Goal: Task Accomplishment & Management: Use online tool/utility

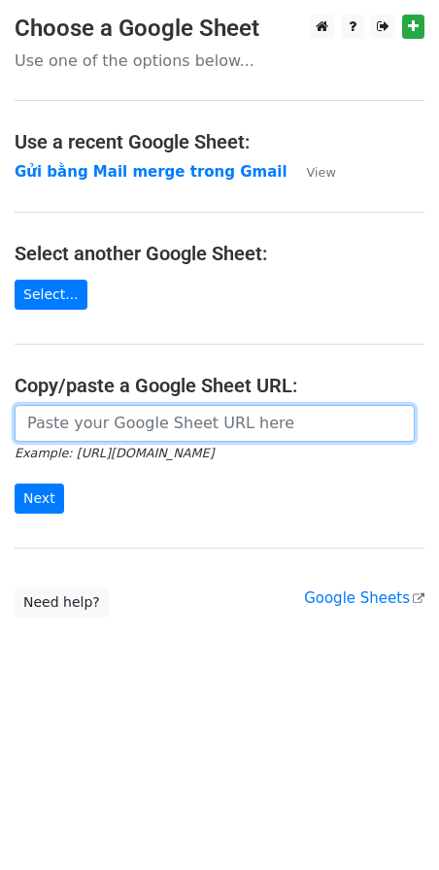
click at [59, 435] on input "url" at bounding box center [215, 423] width 400 height 37
paste input "[URL][DOMAIN_NAME]"
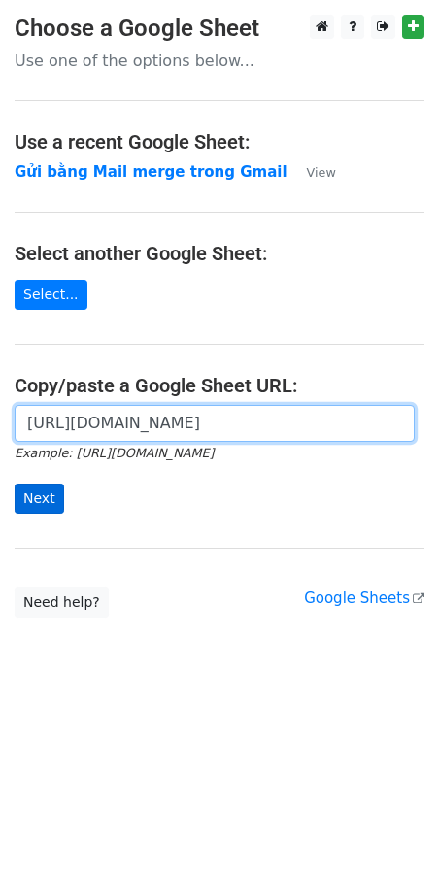
type input "[URL][DOMAIN_NAME]"
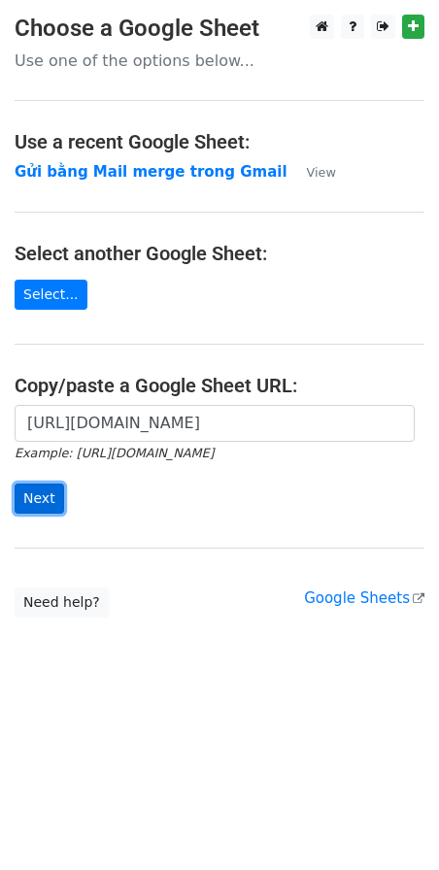
click at [35, 499] on input "Next" at bounding box center [40, 498] width 50 height 30
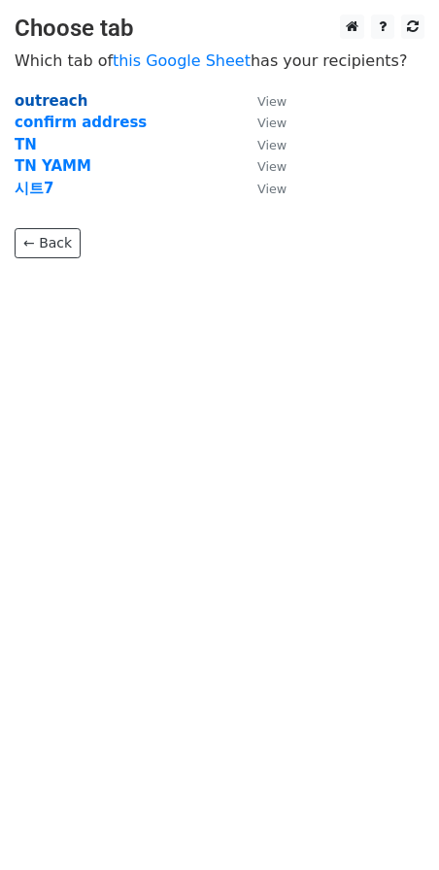
click at [36, 98] on strong "outreach" at bounding box center [51, 100] width 73 height 17
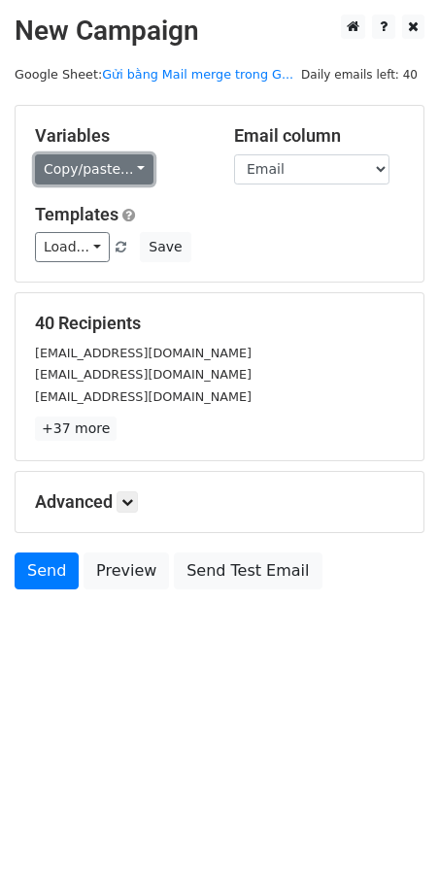
click at [112, 170] on link "Copy/paste..." at bounding box center [94, 169] width 118 height 30
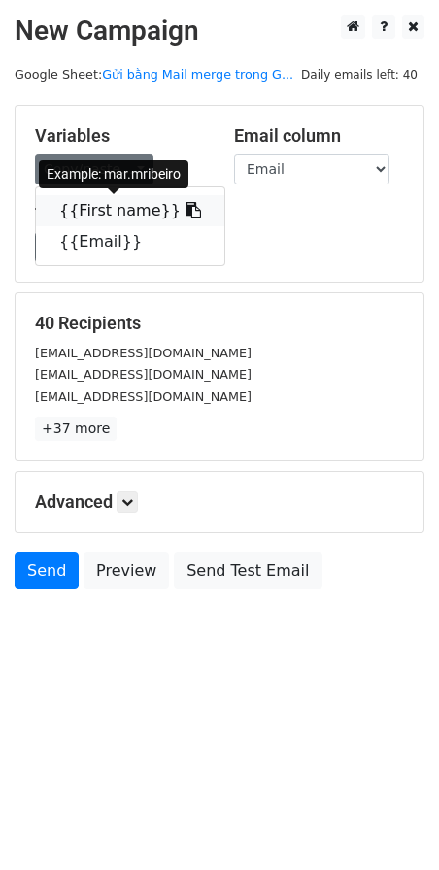
click at [112, 206] on link "{{First name}}" at bounding box center [130, 210] width 188 height 31
